Goal: Task Accomplishment & Management: Complete application form

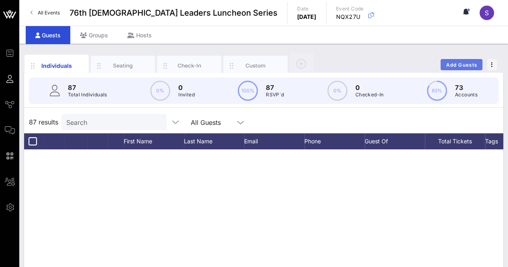
scroll to position [1698, 0]
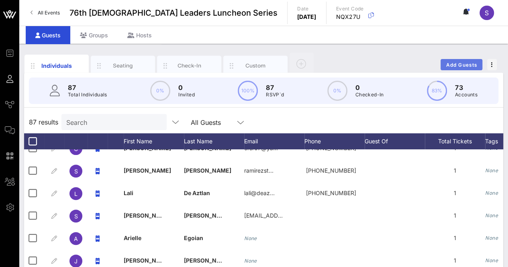
click at [464, 64] on span "Add Guests" at bounding box center [461, 65] width 32 height 6
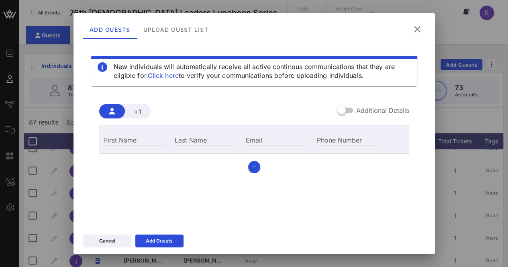
click at [144, 134] on div "First Name" at bounding box center [134, 139] width 71 height 22
click at [147, 140] on input "First Name" at bounding box center [134, 139] width 61 height 10
type input "[PERSON_NAME]"
click at [195, 140] on input "Last Name" at bounding box center [205, 139] width 61 height 10
type input "[PERSON_NAME]"
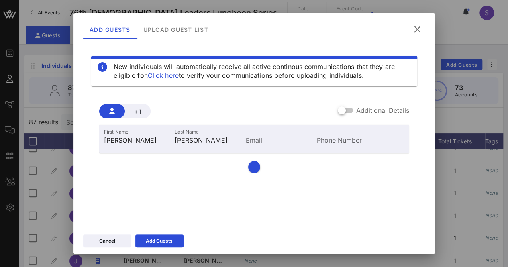
click at [269, 142] on input "Email" at bounding box center [276, 139] width 61 height 10
paste input "[EMAIL_ADDRESS][DOMAIN_NAME]"
type input "[EMAIL_ADDRESS][DOMAIN_NAME]"
drag, startPoint x: 162, startPoint y: 245, endPoint x: 168, endPoint y: 244, distance: 6.1
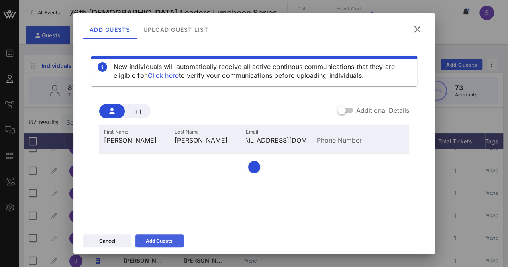
click at [165, 244] on button "Add Guests" at bounding box center [159, 240] width 48 height 13
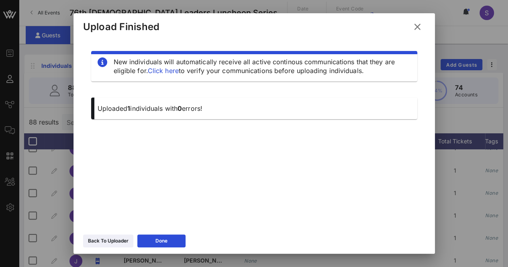
click at [421, 25] on icon at bounding box center [417, 27] width 12 height 11
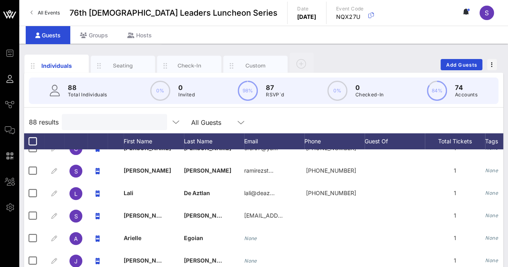
click at [109, 122] on input "text" at bounding box center [114, 122] width 94 height 10
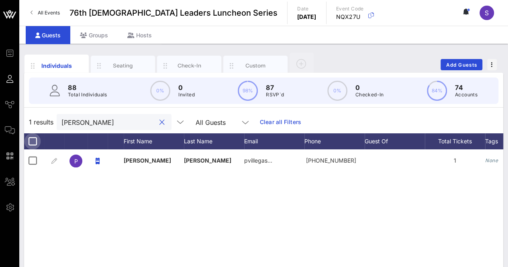
type input "[PERSON_NAME]"
click at [30, 138] on div at bounding box center [33, 141] width 14 height 14
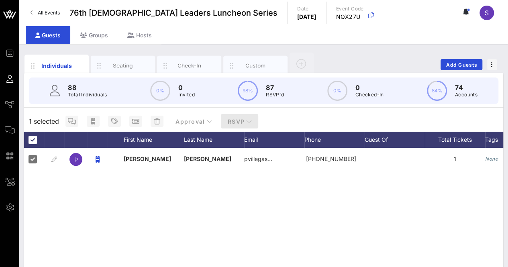
click at [246, 121] on icon "button" at bounding box center [249, 121] width 6 height 6
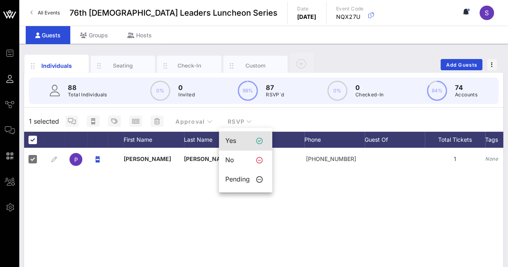
drag, startPoint x: 231, startPoint y: 142, endPoint x: 266, endPoint y: 109, distance: 48.2
click at [231, 142] on div "Yes" at bounding box center [237, 141] width 24 height 8
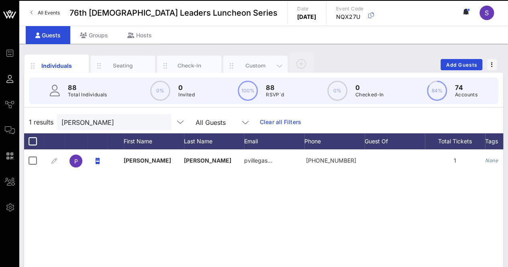
click at [258, 64] on div "Custom" at bounding box center [256, 66] width 36 height 8
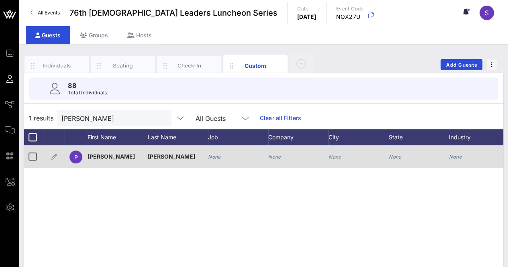
click at [208, 156] on icon "None" at bounding box center [214, 157] width 13 height 6
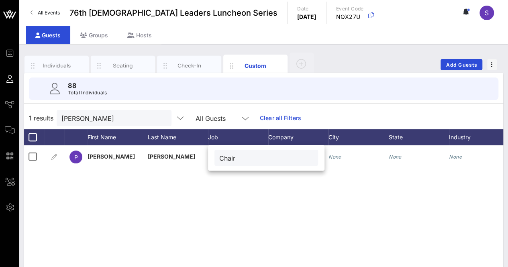
type input "Chair"
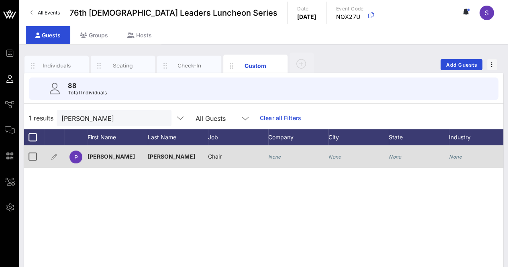
click at [287, 159] on div "None" at bounding box center [298, 161] width 60 height 32
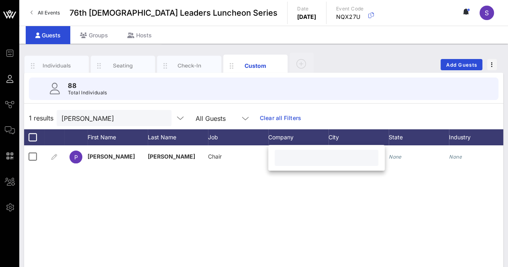
paste input "[US_STATE] State Athletic Commission"
type input "[US_STATE] State Athletic Commission"
